Goal: Task Accomplishment & Management: Use online tool/utility

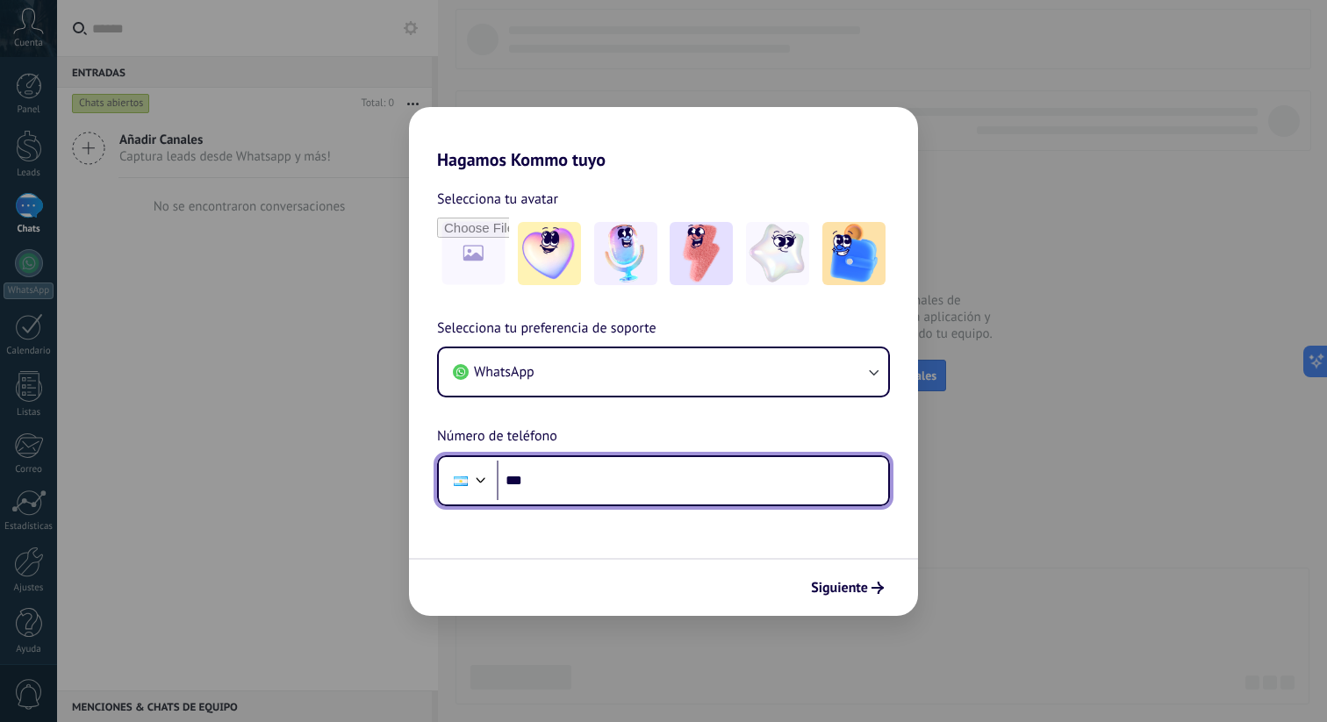
click at [590, 485] on input "***" at bounding box center [692, 481] width 391 height 40
click at [544, 484] on input "**********" at bounding box center [692, 481] width 391 height 40
click at [624, 483] on input "**********" at bounding box center [692, 481] width 391 height 40
type input "**********"
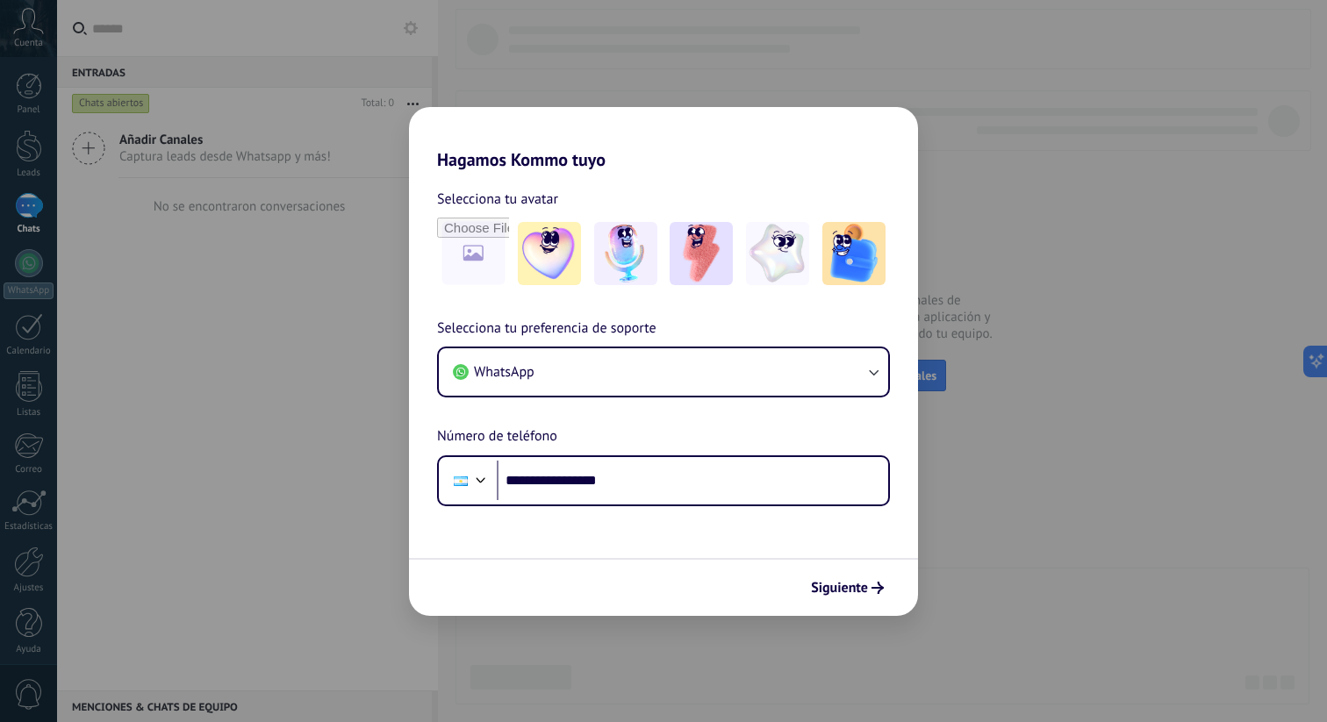
click at [657, 525] on form "**********" at bounding box center [663, 393] width 509 height 446
click at [845, 582] on span "Siguiente" at bounding box center [839, 588] width 57 height 12
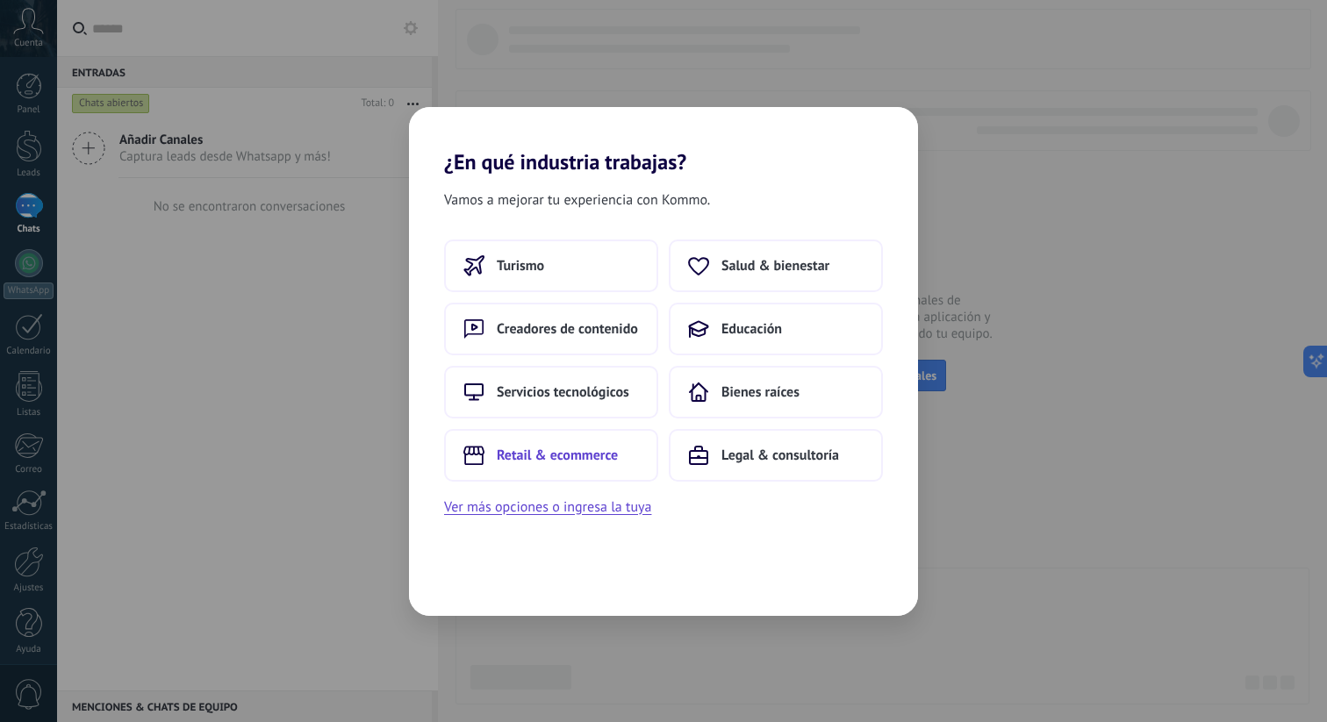
click at [595, 474] on button "Retail & ecommerce" at bounding box center [551, 455] width 214 height 53
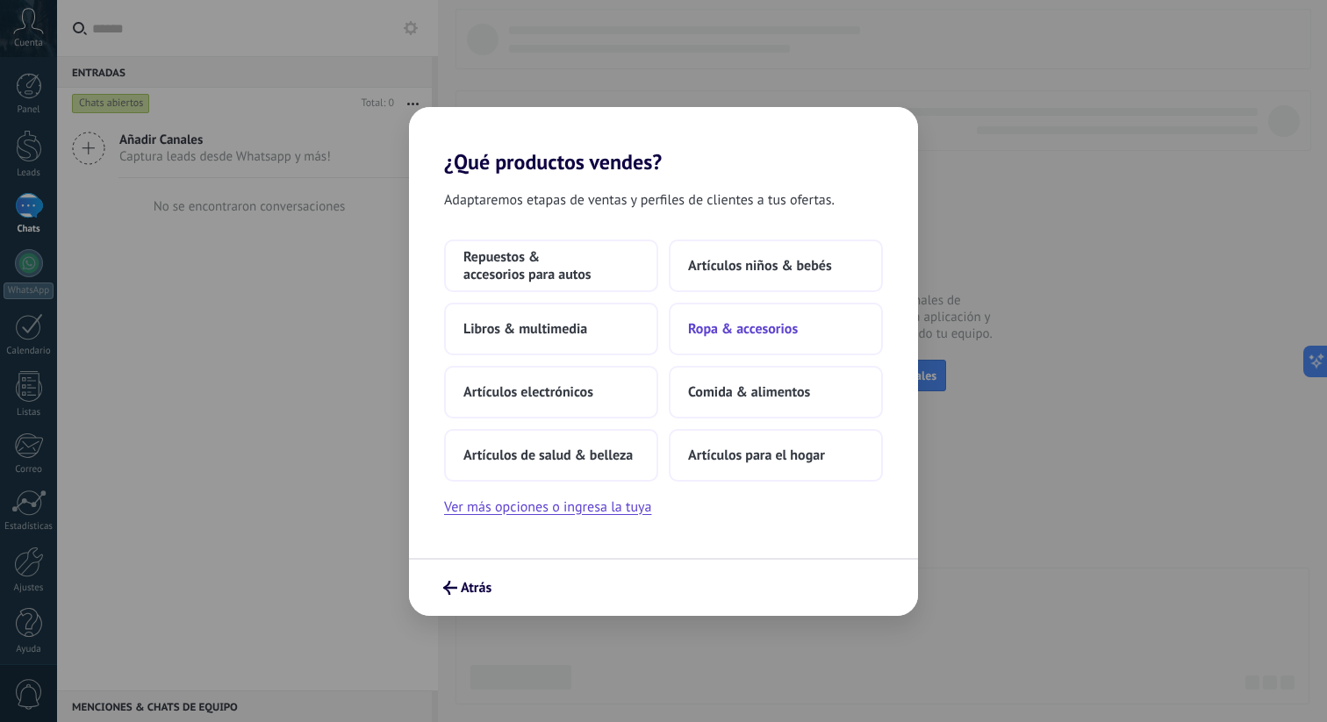
click at [732, 326] on span "Ropa & accesorios" at bounding box center [743, 329] width 110 height 18
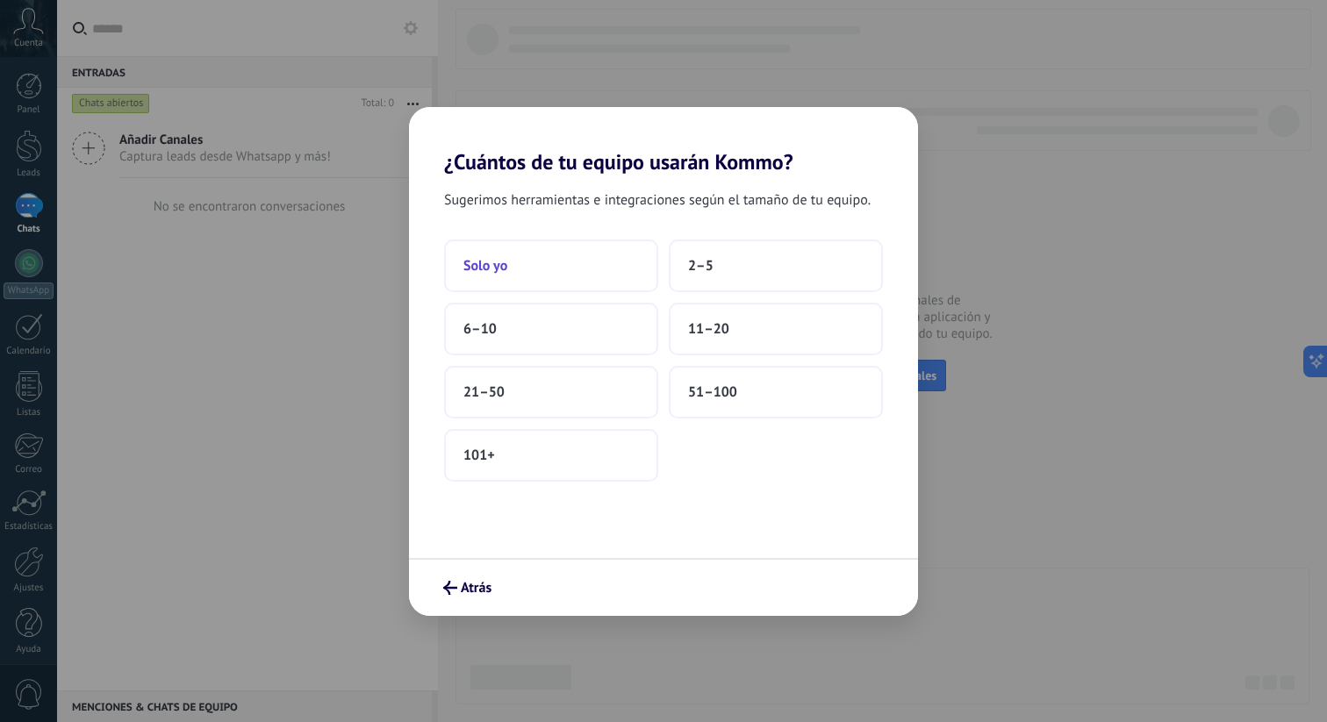
click at [598, 269] on button "Solo yo" at bounding box center [551, 266] width 214 height 53
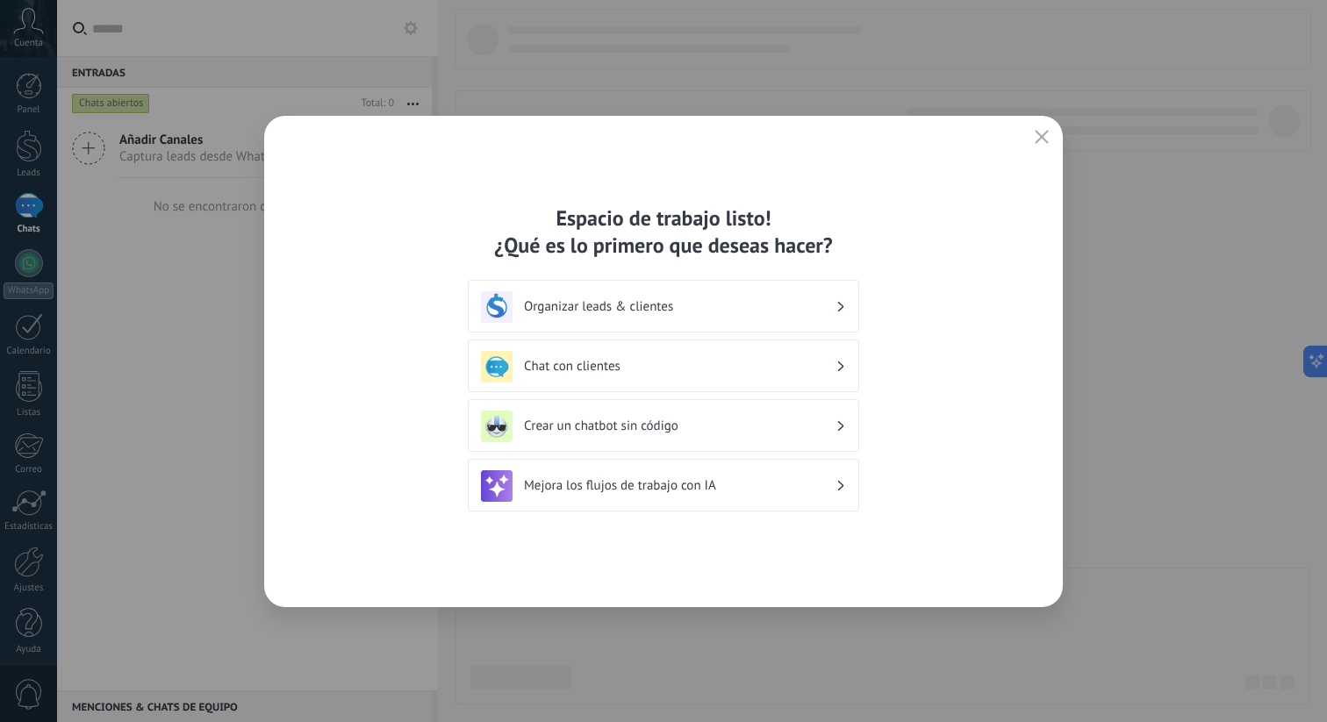
click at [1046, 135] on icon "button" at bounding box center [1042, 137] width 14 height 14
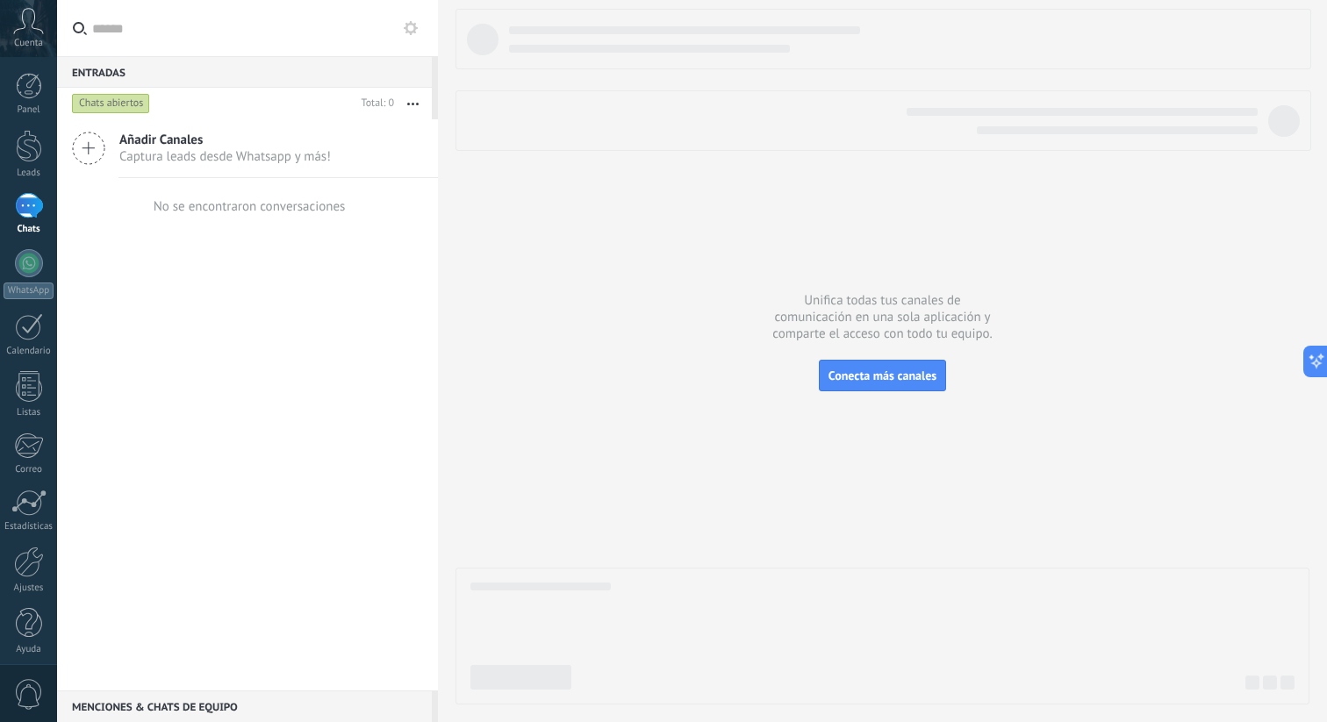
scroll to position [8, 0]
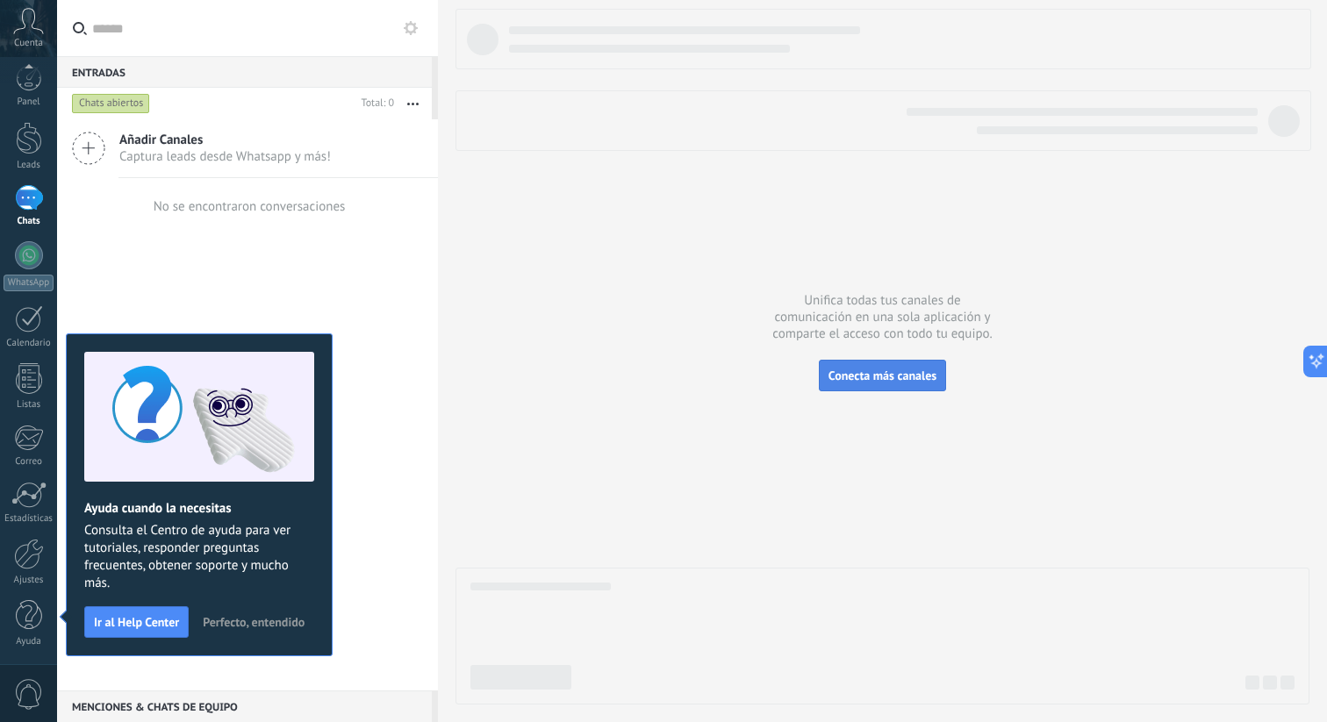
click at [861, 367] on button "Conecta más canales" at bounding box center [882, 376] width 127 height 32
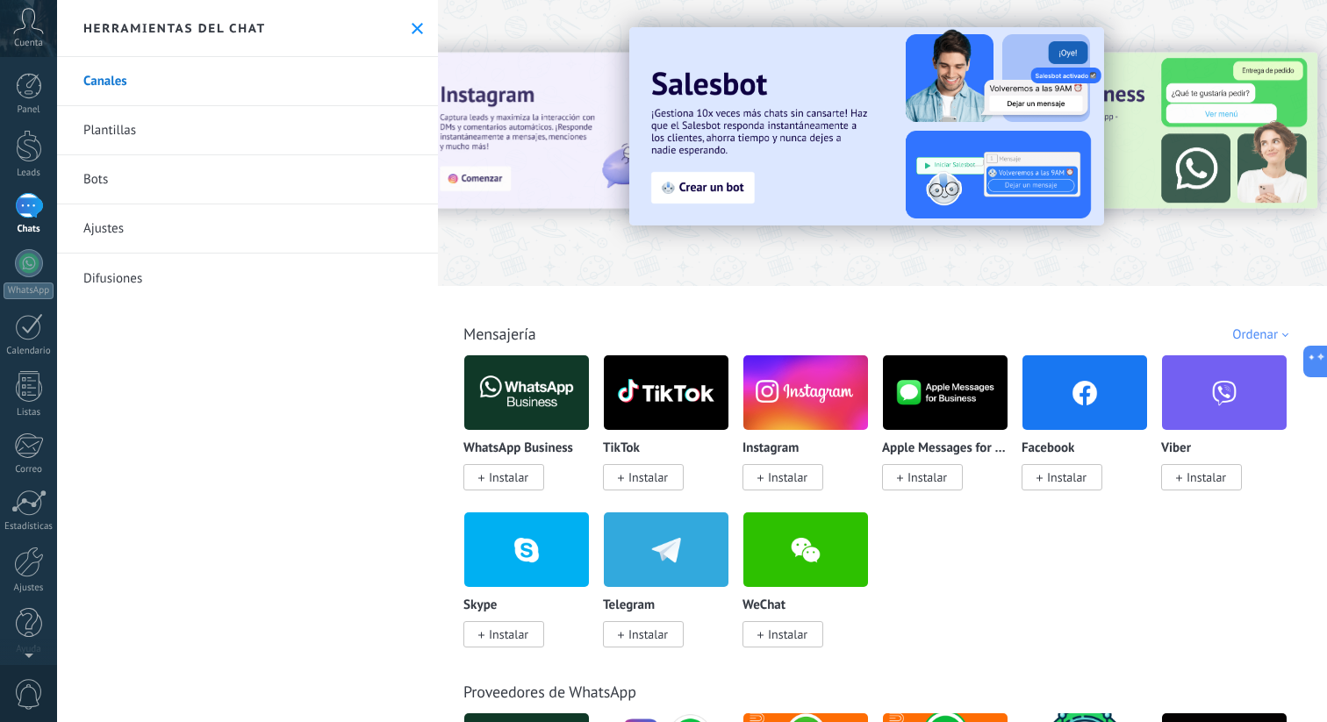
click at [609, 308] on div "Todo Bandeja de entrada Automatizaciones Fuentes de leads Soluciones de IA Inst…" at bounding box center [882, 314] width 879 height 57
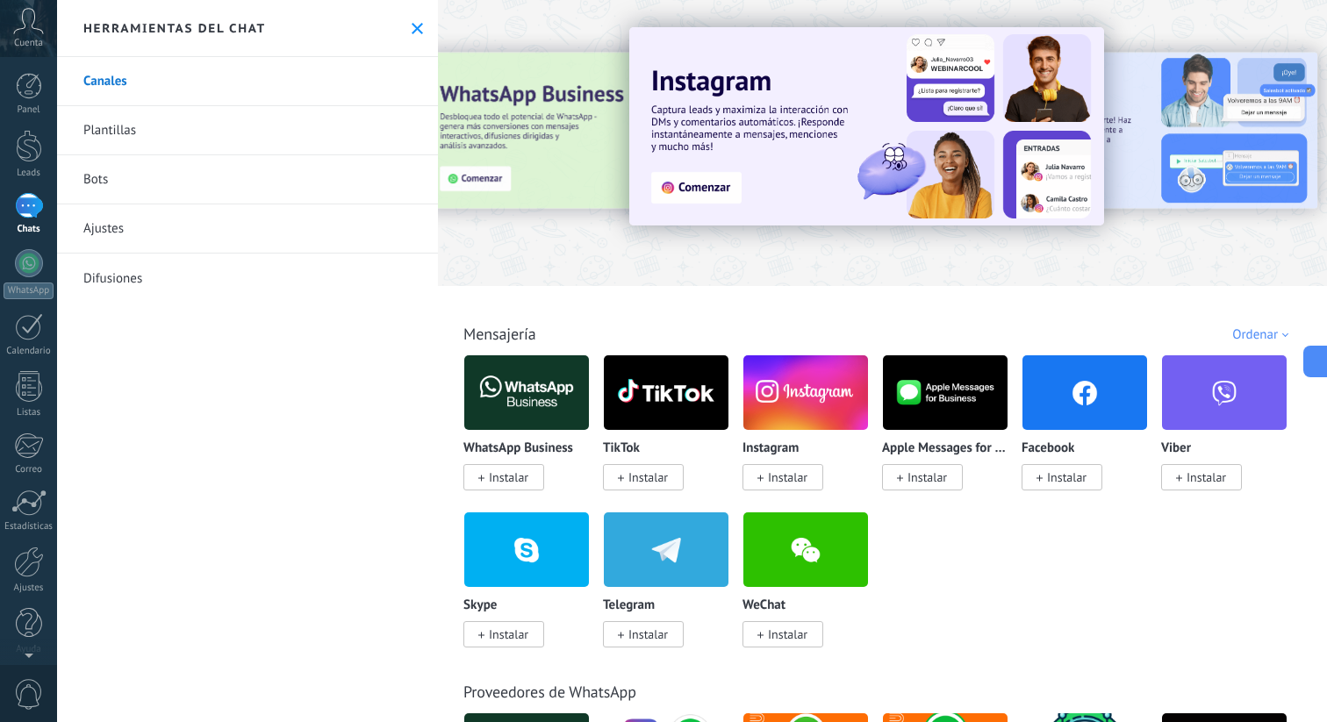
scroll to position [8, 0]
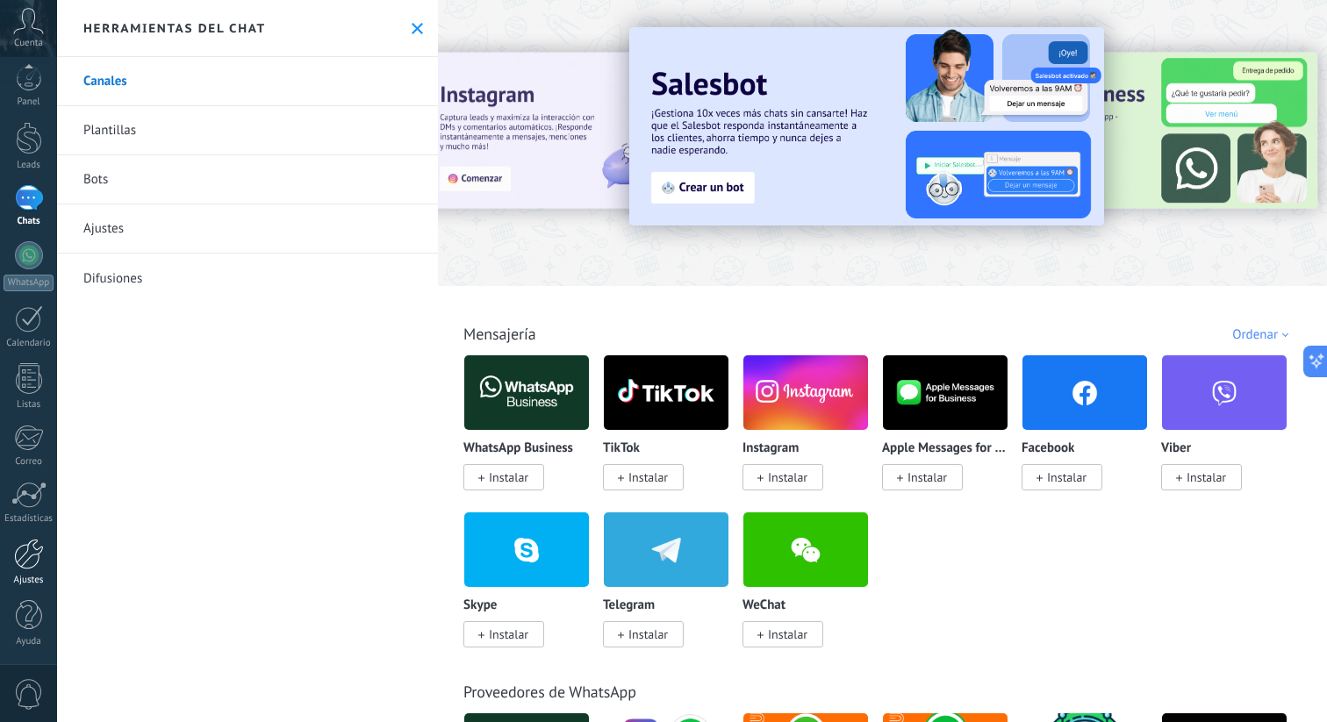
click at [32, 559] on div at bounding box center [29, 554] width 30 height 31
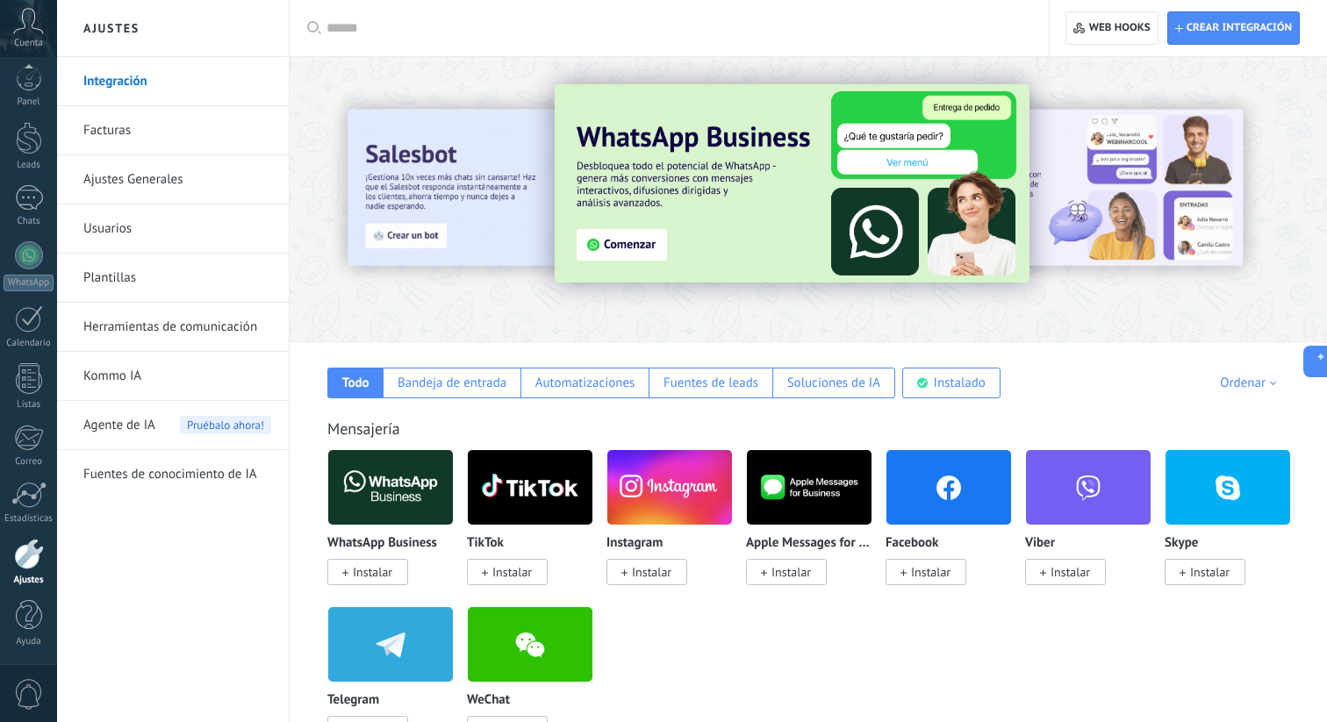
click at [371, 566] on span "Instalar" at bounding box center [372, 572] width 39 height 16
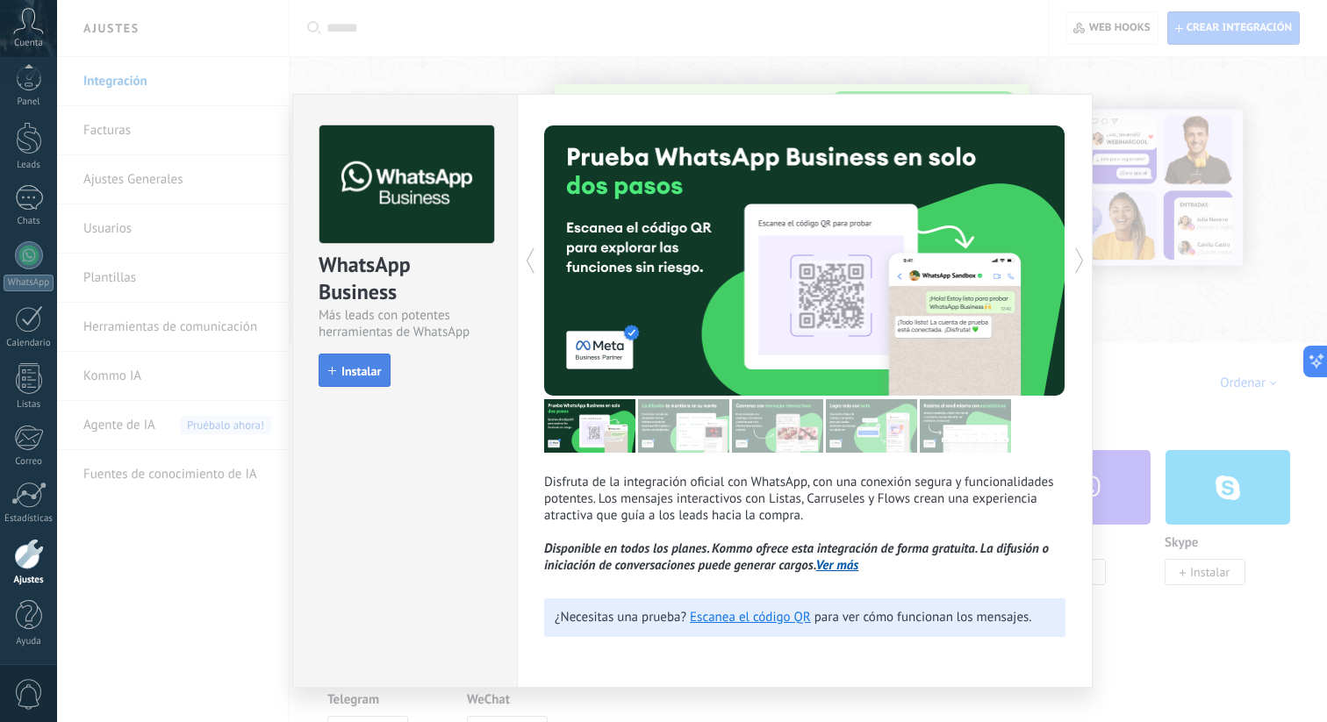
click at [378, 365] on span "Instalar" at bounding box center [360, 371] width 39 height 12
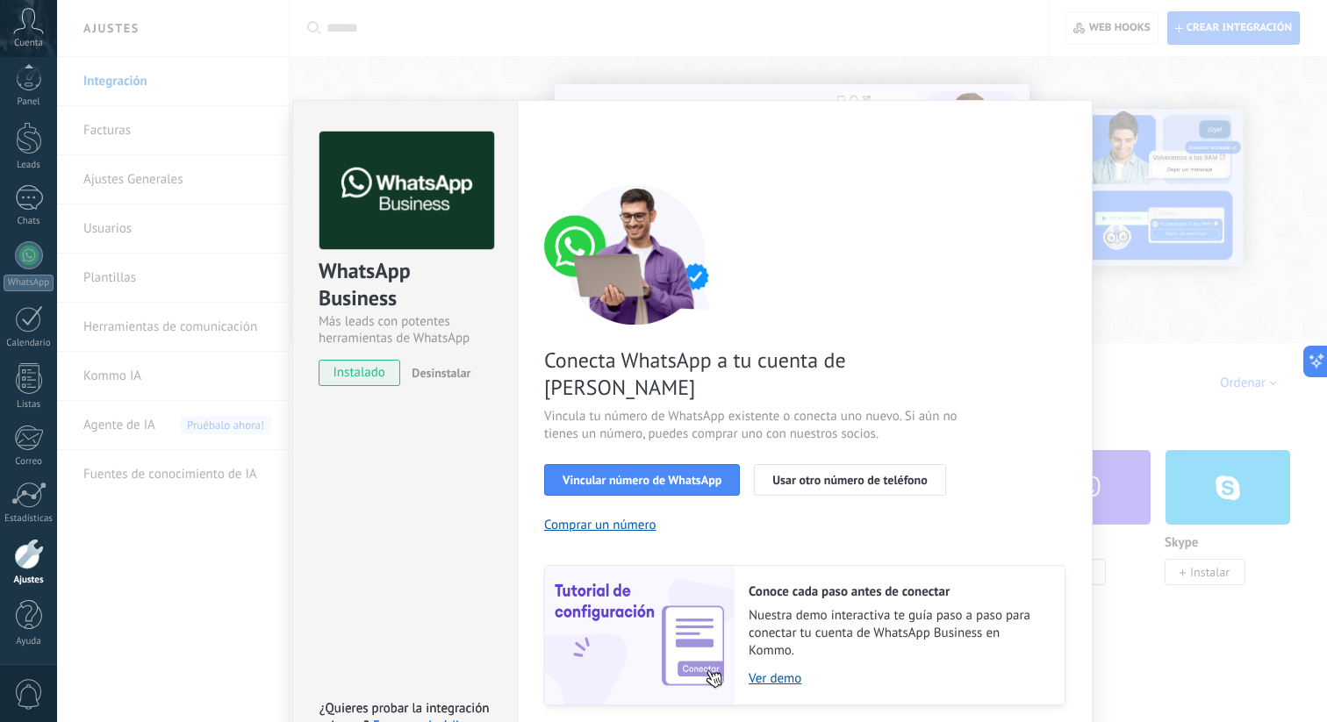
scroll to position [35, 0]
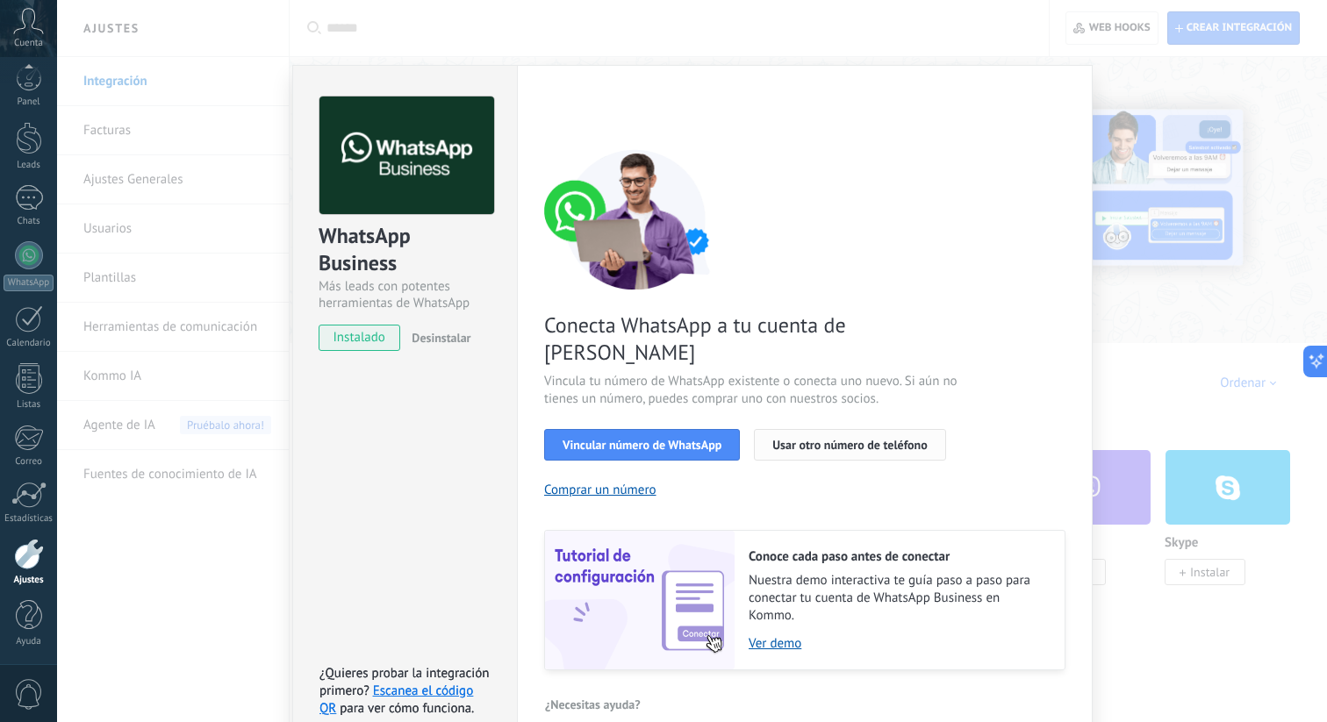
click at [860, 439] on span "Usar otro número de teléfono" at bounding box center [849, 445] width 154 height 12
click at [850, 439] on span "Usar otro número de teléfono" at bounding box center [849, 445] width 154 height 12
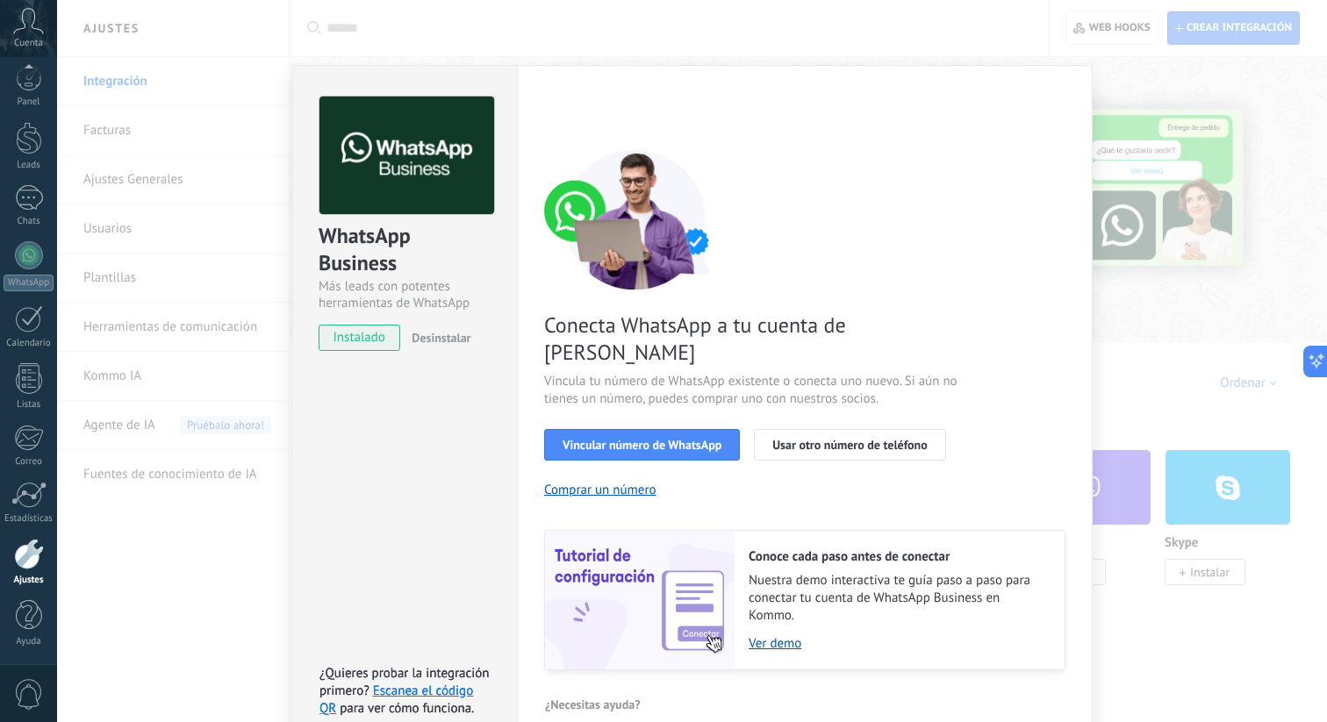
scroll to position [0, 0]
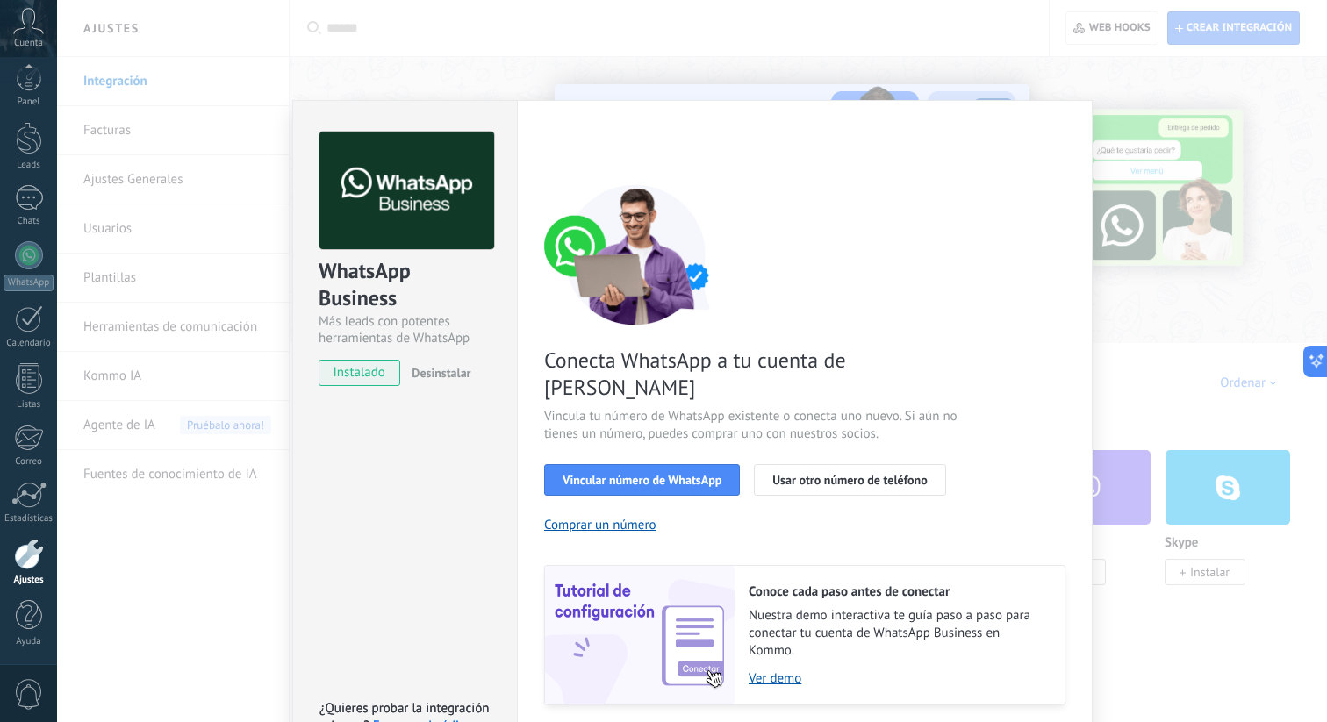
click at [1144, 155] on div "WhatsApp Business Más leads con potentes herramientas de WhatsApp instalado Des…" at bounding box center [692, 361] width 1270 height 722
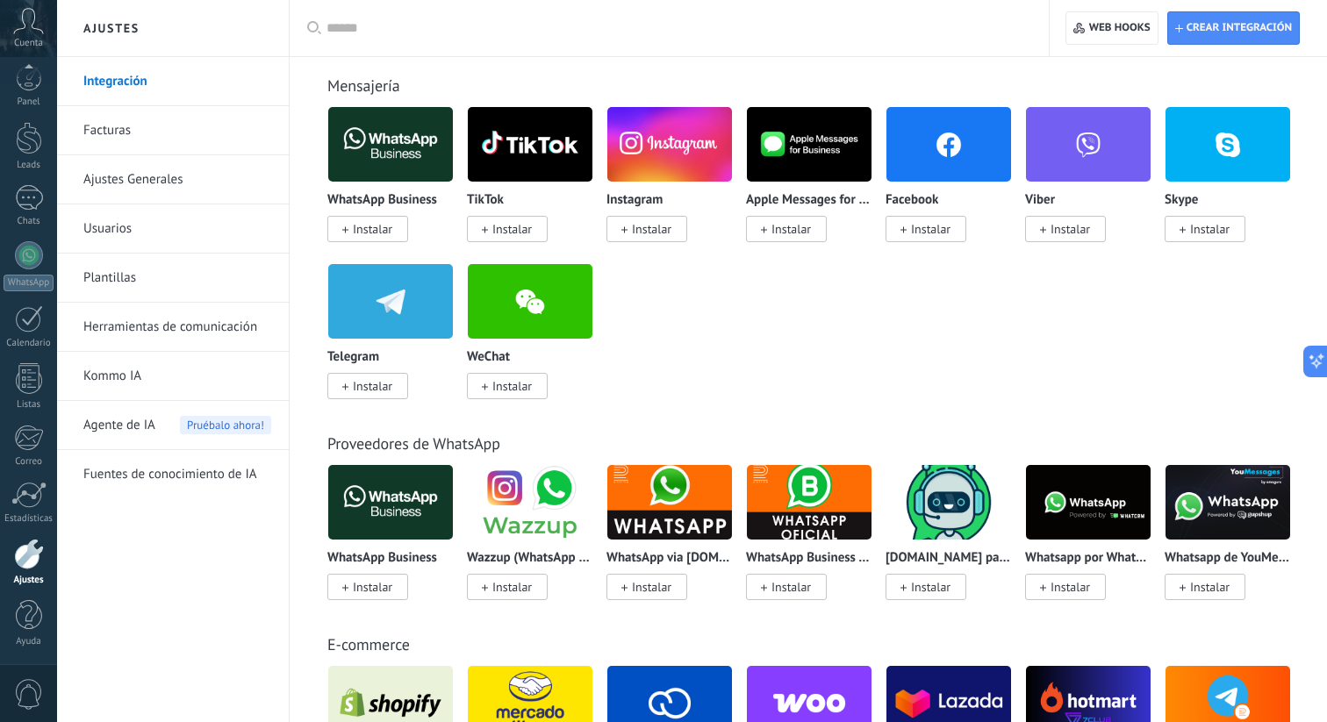
scroll to position [353, 0]
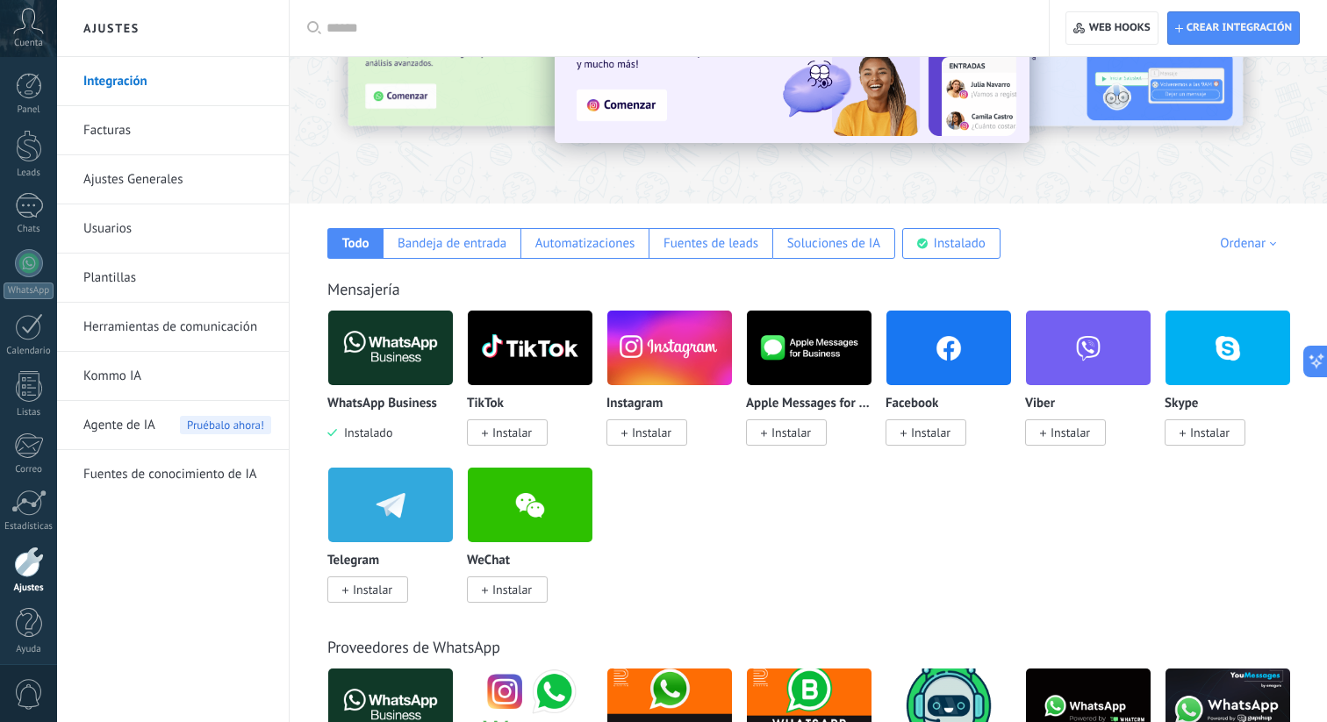
click at [989, 549] on div "WhatsApp Business Instalado TikTok Instalar Instagram Instalar Apple Messages f…" at bounding box center [817, 467] width 980 height 314
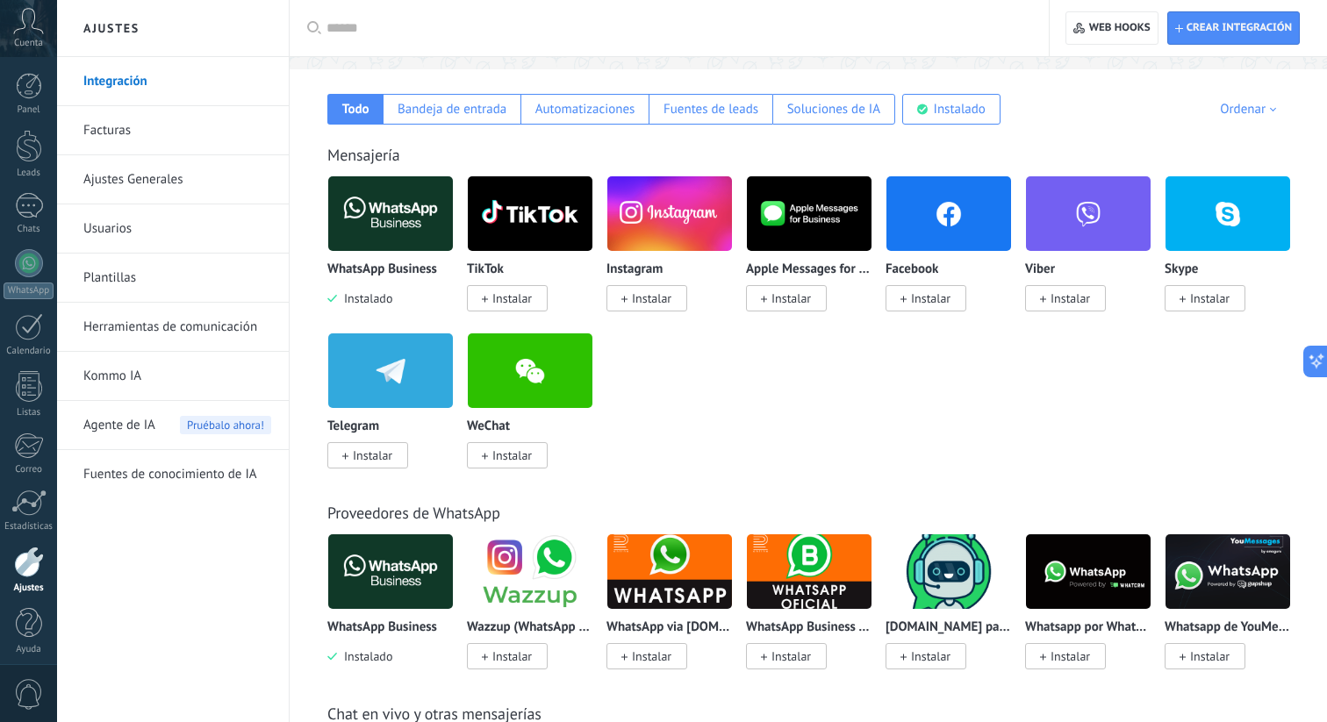
scroll to position [262, 0]
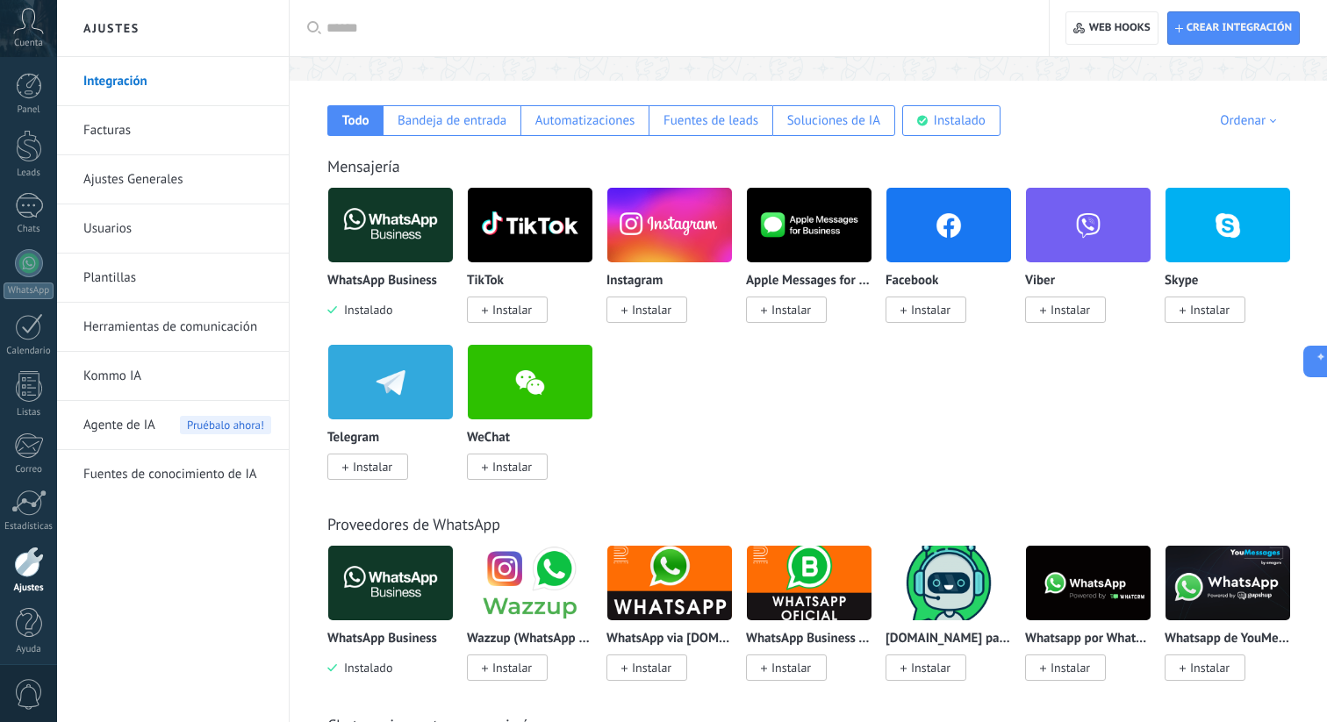
click at [385, 267] on div "WhatsApp Business Instalado" at bounding box center [390, 253] width 126 height 132
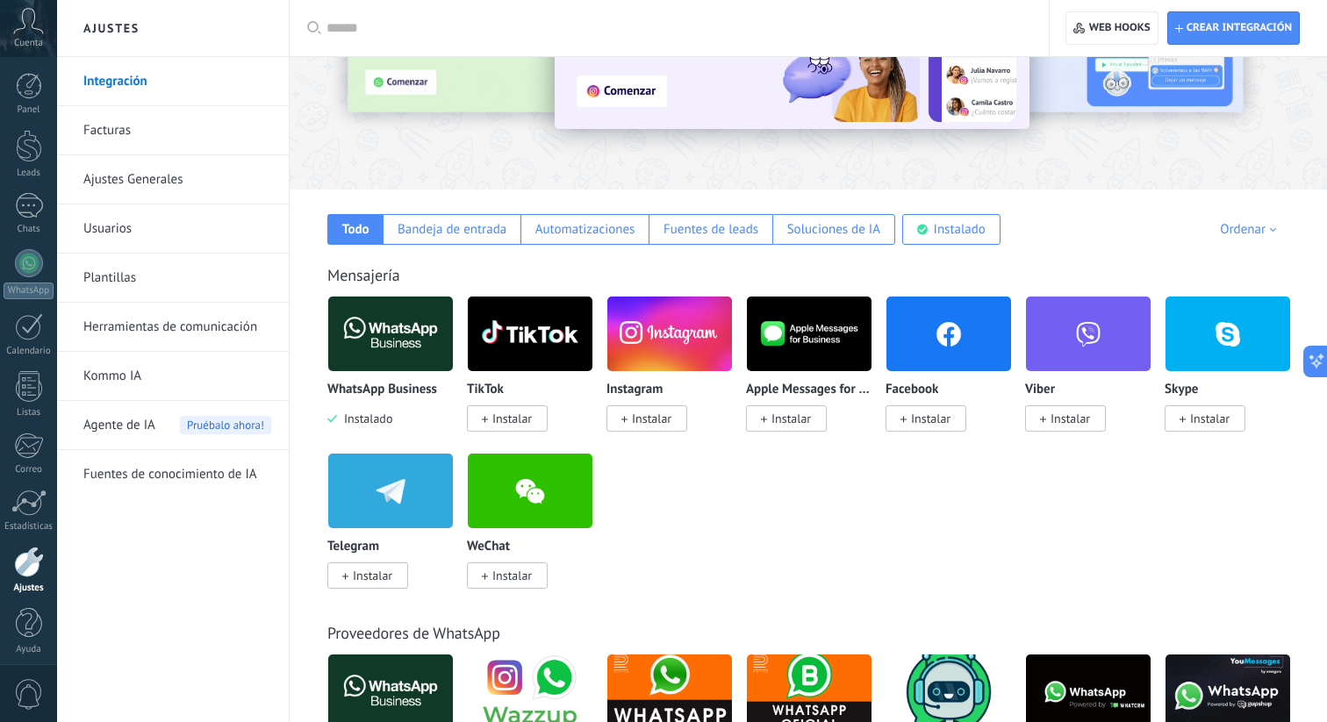
scroll to position [71, 0]
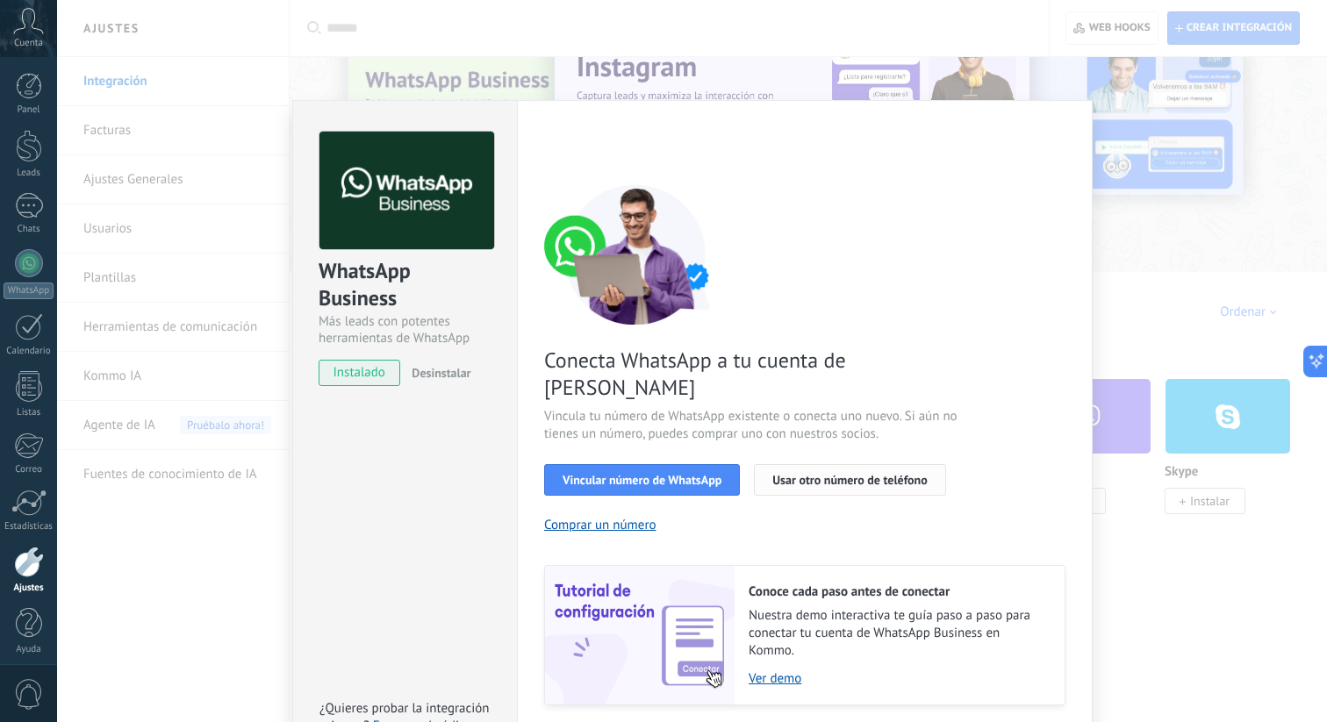
click at [864, 474] on span "Usar otro número de teléfono" at bounding box center [849, 480] width 154 height 12
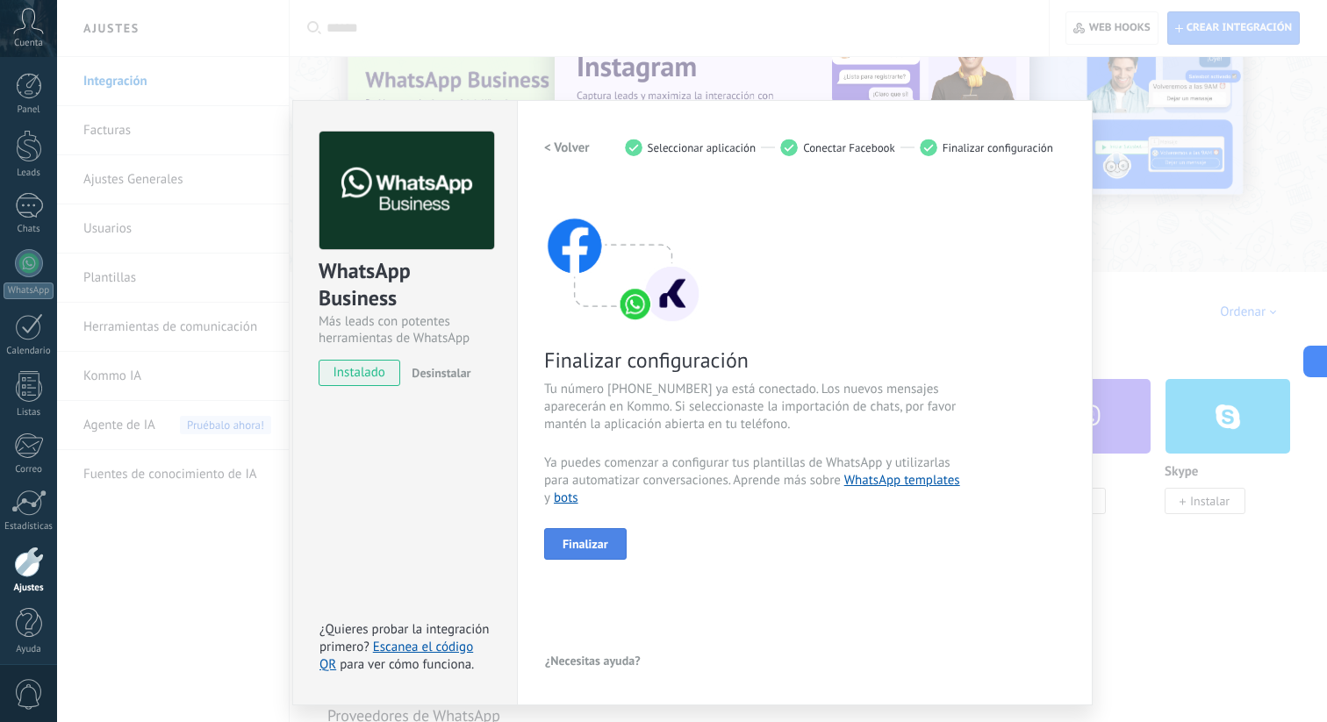
click at [590, 547] on span "Finalizar" at bounding box center [586, 544] width 46 height 12
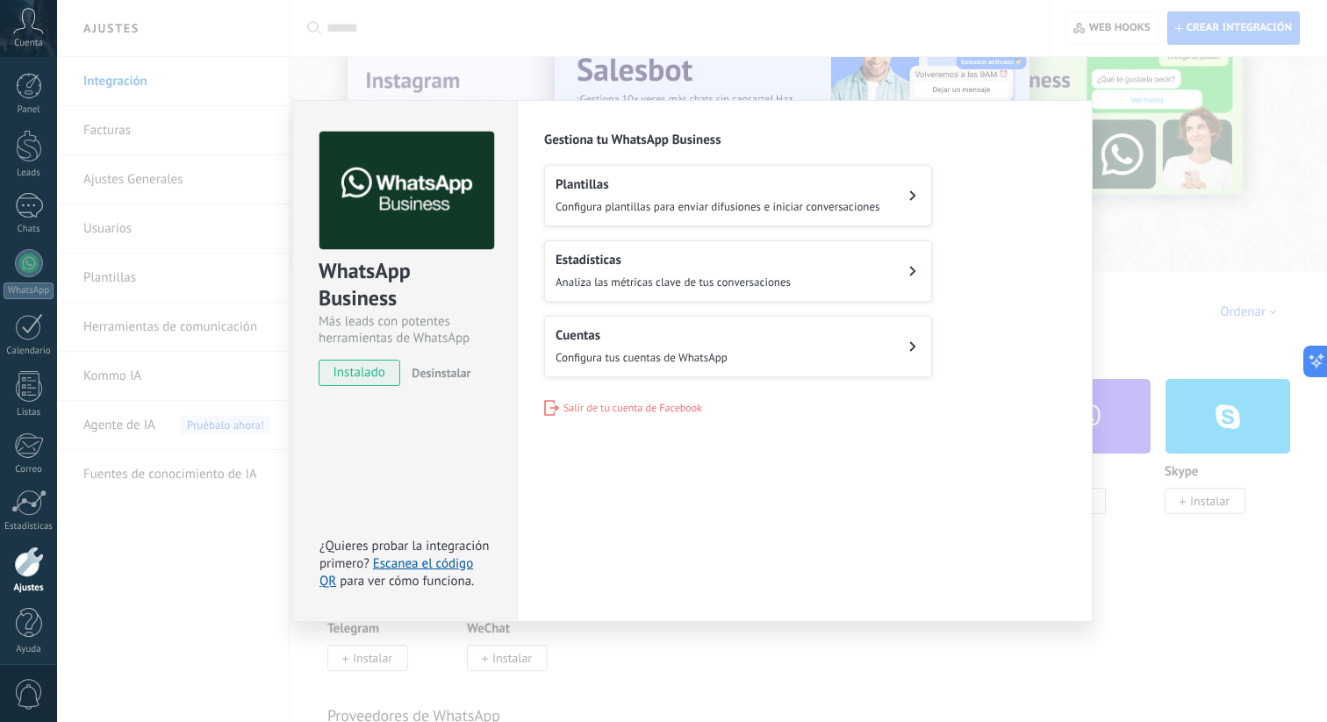
click at [785, 343] on button "Cuentas Configura tus cuentas de WhatsApp" at bounding box center [738, 346] width 388 height 61
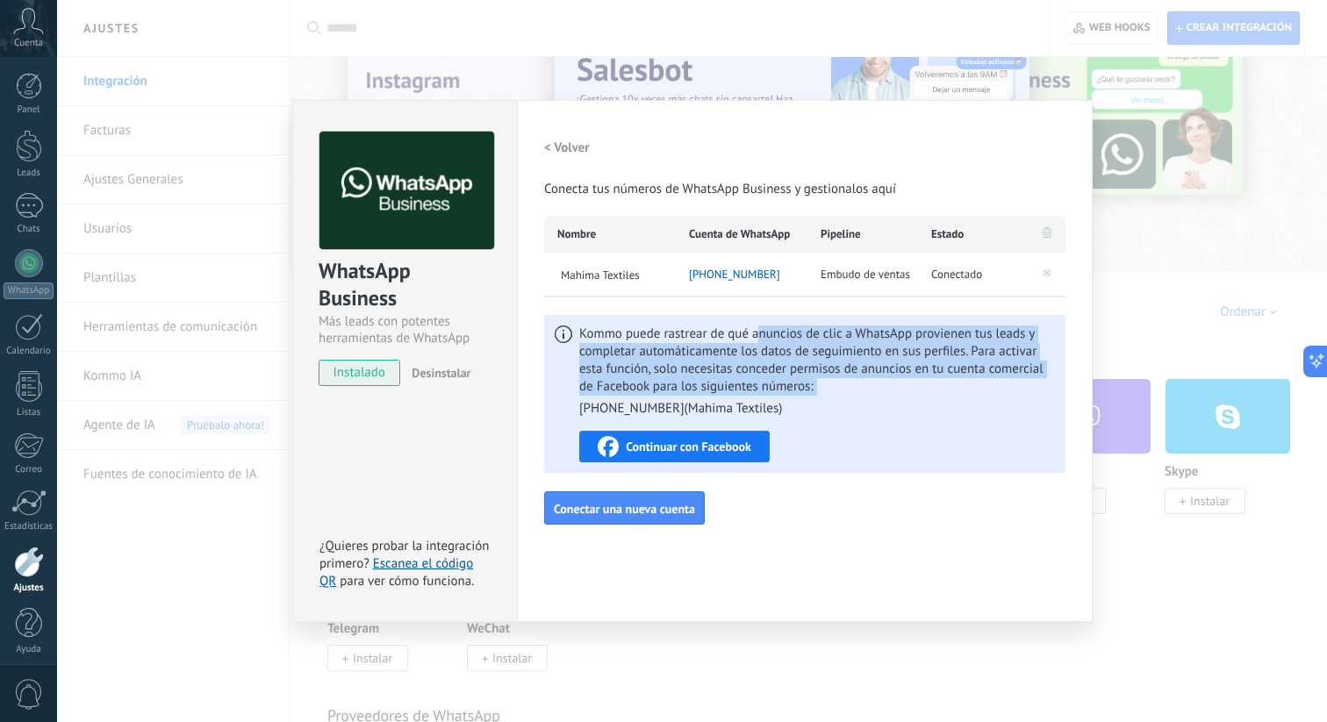
drag, startPoint x: 756, startPoint y: 331, endPoint x: 857, endPoint y: 398, distance: 121.7
click at [857, 398] on span "Kommo puede rastrear de qué anuncios de clic a WhatsApp provienen tus leads y c…" at bounding box center [817, 372] width 476 height 92
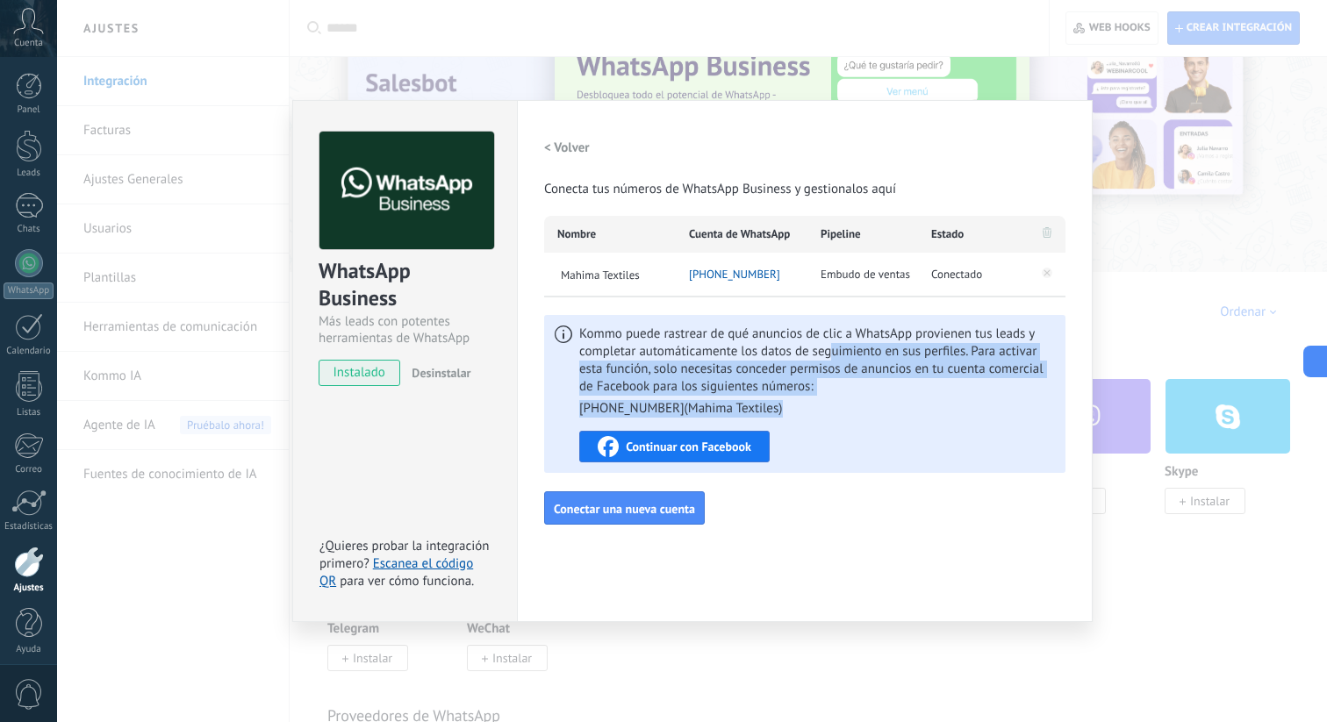
drag, startPoint x: 877, startPoint y: 411, endPoint x: 828, endPoint y: 351, distance: 76.8
click at [828, 351] on span "Kommo puede rastrear de qué anuncios de clic a WhatsApp provienen tus leads y c…" at bounding box center [817, 372] width 476 height 92
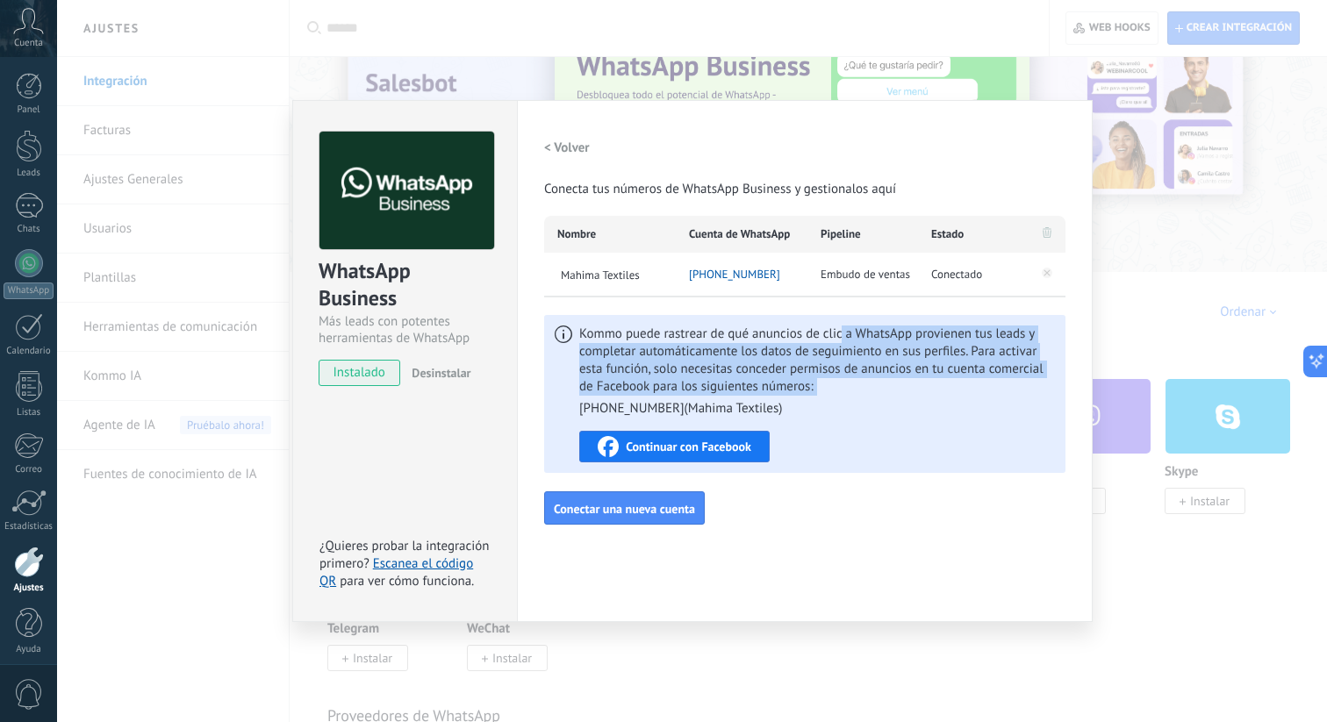
drag, startPoint x: 840, startPoint y: 337, endPoint x: 871, endPoint y: 396, distance: 66.3
click at [871, 396] on span "Kommo puede rastrear de qué anuncios de clic a WhatsApp provienen tus leads y c…" at bounding box center [817, 372] width 476 height 92
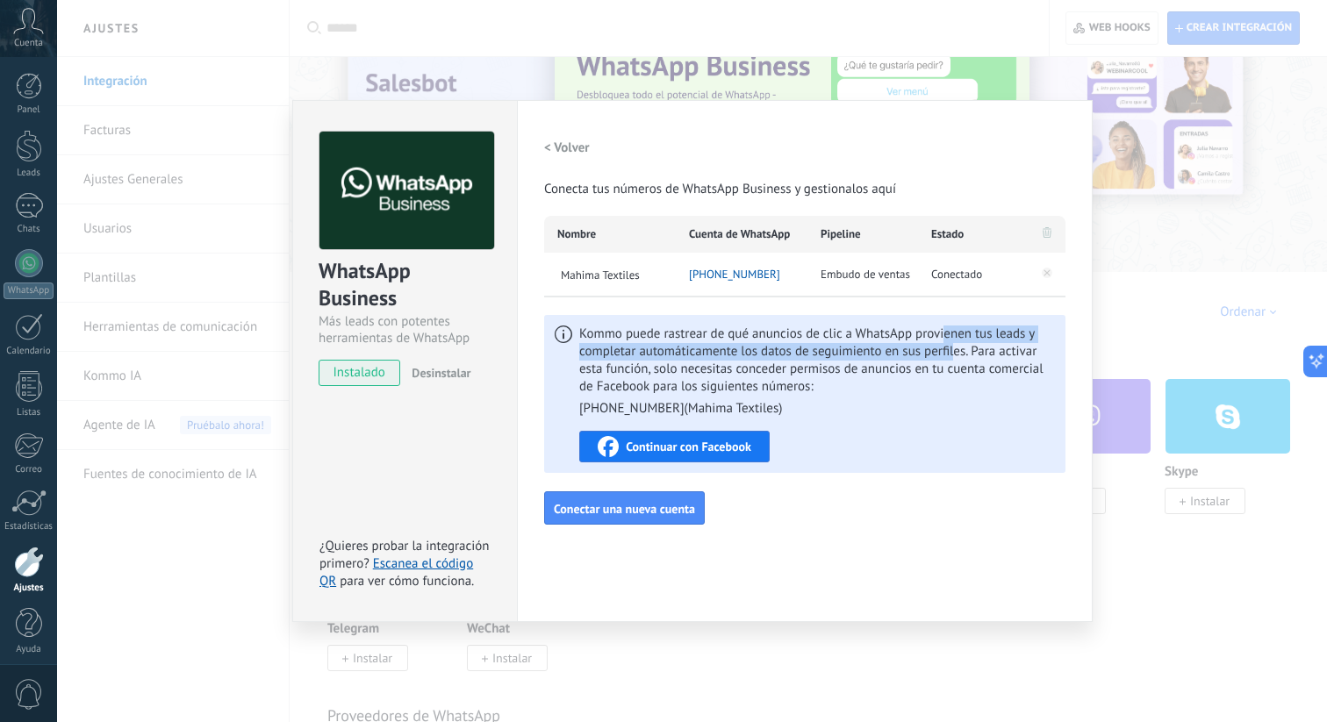
drag, startPoint x: 943, startPoint y: 328, endPoint x: 955, endPoint y: 357, distance: 31.1
click at [955, 357] on span "Kommo puede rastrear de qué anuncios de clic a WhatsApp provienen tus leads y c…" at bounding box center [817, 372] width 476 height 92
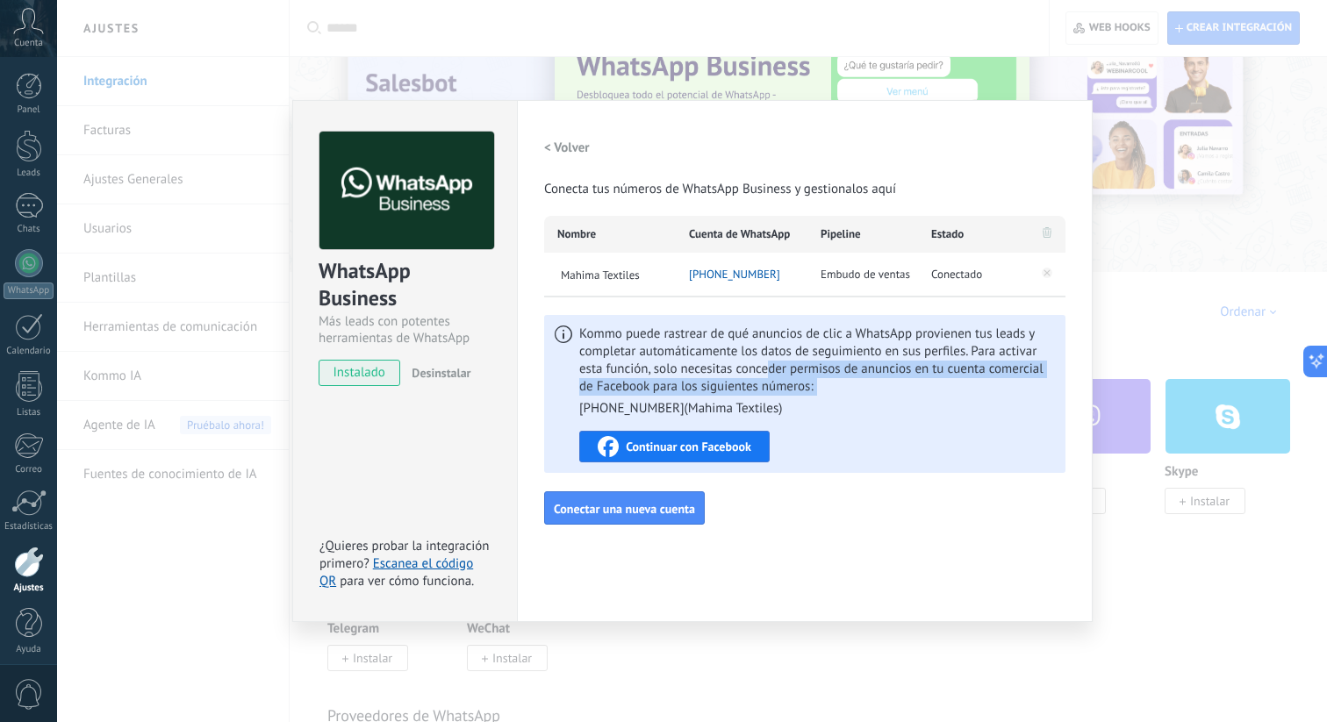
drag, startPoint x: 769, startPoint y: 370, endPoint x: 884, endPoint y: 399, distance: 118.6
click at [884, 399] on span "Kommo puede rastrear de qué anuncios de clic a WhatsApp provienen tus leads y c…" at bounding box center [817, 372] width 476 height 92
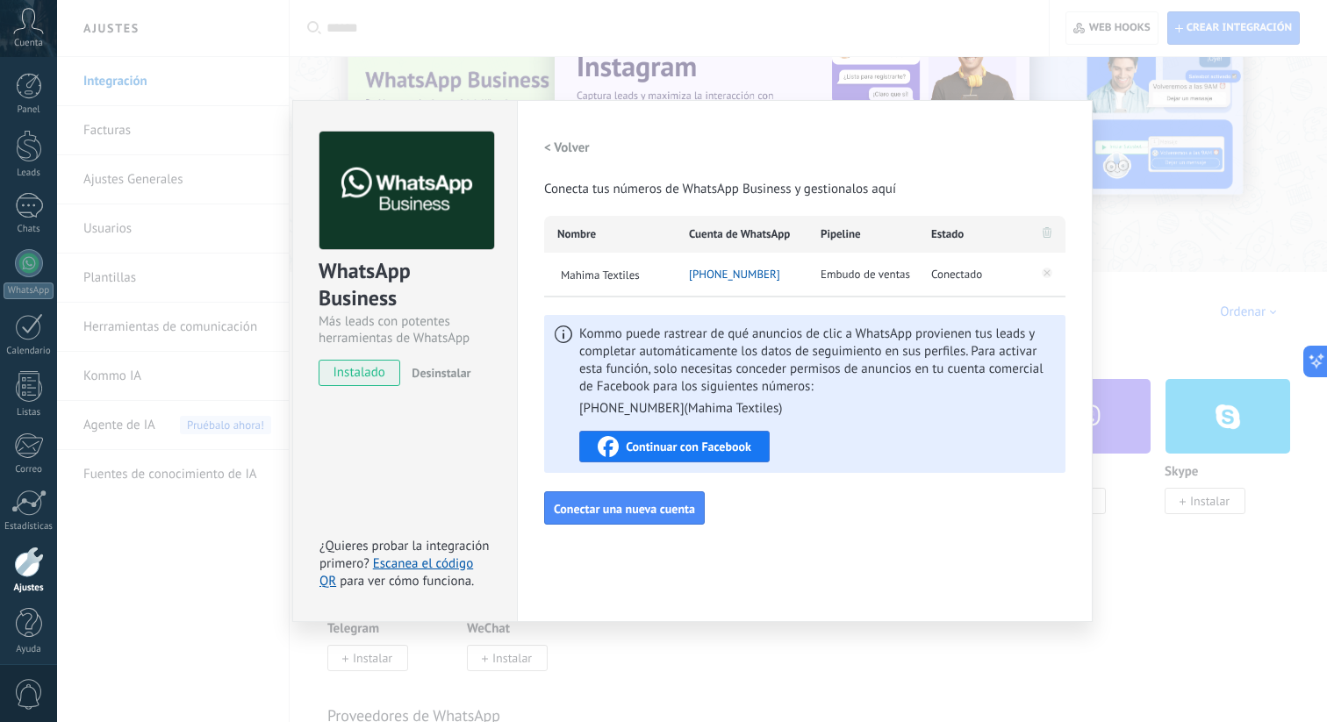
click at [1207, 269] on div "WhatsApp Business Más leads con potentes herramientas de WhatsApp instalado Des…" at bounding box center [692, 361] width 1270 height 722
